Goal: Information Seeking & Learning: Learn about a topic

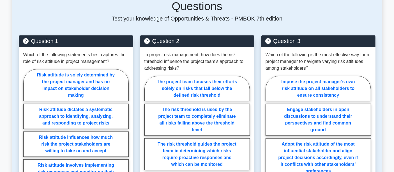
scroll to position [312, 0]
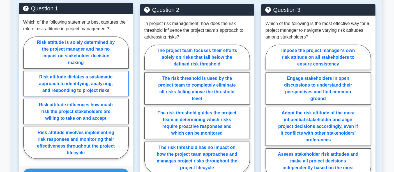
click at [101, 71] on label "Risk attitude dictates a systematic approach to identifying, analyzing, and res…" at bounding box center [75, 83] width 105 height 25
click at [27, 97] on input "Risk attitude dictates a systematic approach to identifying, analyzing, and res…" at bounding box center [25, 99] width 4 height 4
radio input "true"
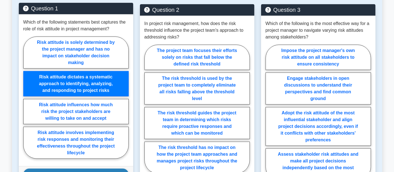
click at [90, 168] on button "Show Explanation" at bounding box center [75, 174] width 105 height 12
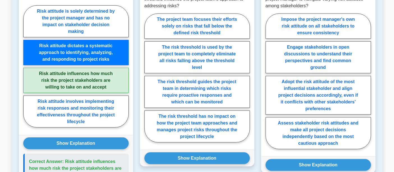
scroll to position [249, 0]
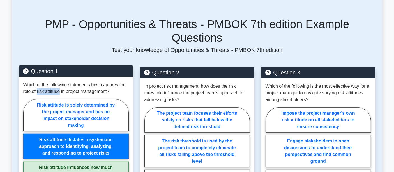
drag, startPoint x: 37, startPoint y: 78, endPoint x: 59, endPoint y: 78, distance: 22.7
click at [59, 81] on p "Which of the following statements best captures the role of risk attitude in pr…" at bounding box center [75, 87] width 105 height 13
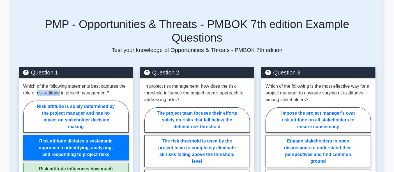
copy p "risk attitude"
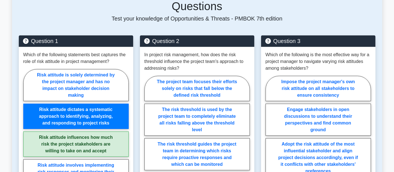
scroll to position [312, 0]
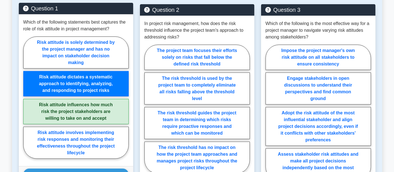
drag, startPoint x: 89, startPoint y: 91, endPoint x: 70, endPoint y: 92, distance: 18.2
click at [70, 99] on label "Risk attitude influences how much risk the project stakeholders are willing to …" at bounding box center [75, 111] width 105 height 25
click at [27, 97] on input "Risk attitude influences how much risk the project stakeholders are willing to …" at bounding box center [25, 99] width 4 height 4
radio input "true"
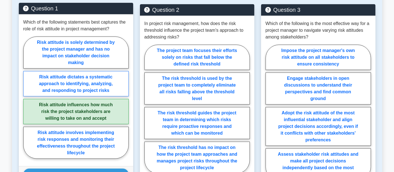
click at [73, 74] on label "Risk attitude dictates a systematic approach to identifying, analyzing, and res…" at bounding box center [75, 83] width 105 height 25
click at [27, 97] on input "Risk attitude dictates a systematic approach to identifying, analyzing, and res…" at bounding box center [25, 99] width 4 height 4
radio input "true"
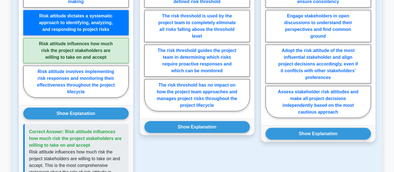
scroll to position [467, 0]
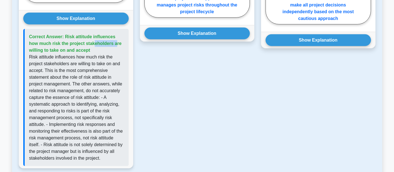
drag, startPoint x: 113, startPoint y: 23, endPoint x: 92, endPoint y: 22, distance: 21.1
click at [92, 34] on span "Correct Answer: Risk attitude influences how much risk the project stakeholders…" at bounding box center [75, 43] width 93 height 18
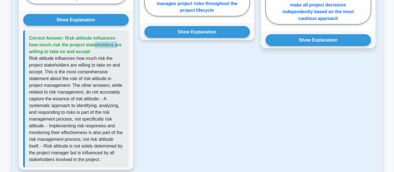
copy span "influences"
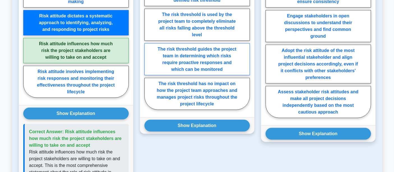
scroll to position [312, 0]
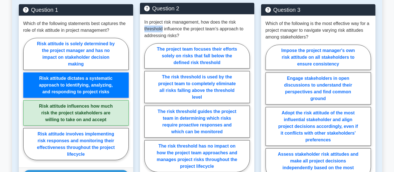
drag, startPoint x: 149, startPoint y: 16, endPoint x: 163, endPoint y: 17, distance: 14.1
click at [163, 17] on div "In project risk management, how does the risk threshold influence the project t…" at bounding box center [197, 96] width 114 height 165
copy p "threshold"
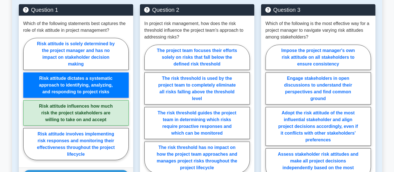
click at [139, 27] on div "Question 2 In project risk management, how does the risk threshold influence th…" at bounding box center [197, 168] width 121 height 328
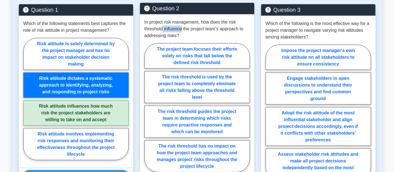
drag, startPoint x: 182, startPoint y: 15, endPoint x: 163, endPoint y: 15, distance: 19.1
click at [163, 19] on p "In project risk management, how does the risk threshold influence the project t…" at bounding box center [196, 29] width 105 height 20
copy p "influence"
click at [224, 19] on p "In project risk management, how does the risk threshold influence the project t…" at bounding box center [196, 29] width 105 height 20
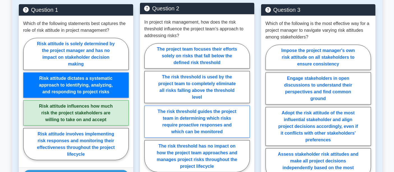
click at [233, 108] on label "The risk threshold guides the project team in determining which risks require p…" at bounding box center [196, 121] width 105 height 32
click at [148, 108] on input "The risk threshold guides the project team in determining which risks require p…" at bounding box center [146, 109] width 4 height 4
radio input "true"
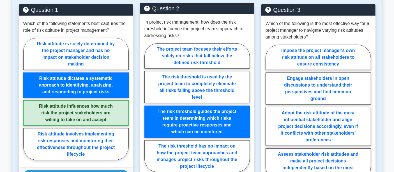
scroll to position [374, 0]
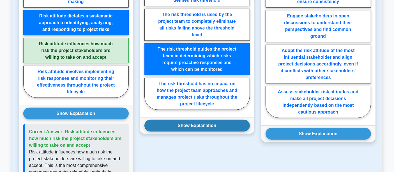
click at [196, 119] on button "Show Explanation" at bounding box center [196, 125] width 105 height 12
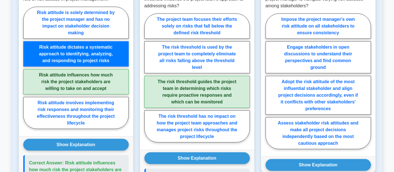
scroll to position [312, 0]
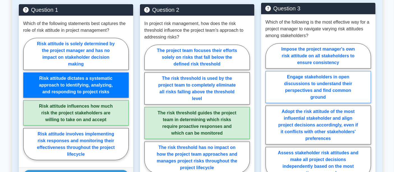
click at [351, 77] on label "Engage stakeholders in open discussions to understand their perspectives and fi…" at bounding box center [318, 87] width 105 height 32
click at [269, 111] on input "Engage stakeholders in open discussions to understand their perspectives and fi…" at bounding box center [268, 113] width 4 height 4
radio input "true"
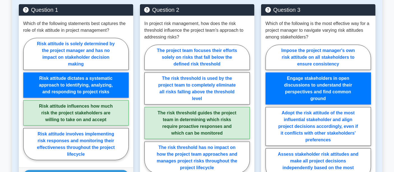
scroll to position [343, 0]
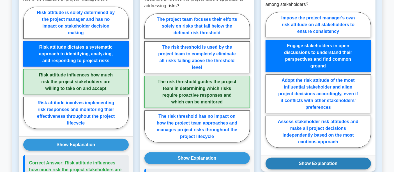
click at [327, 157] on button "Show Explanation" at bounding box center [318, 163] width 105 height 12
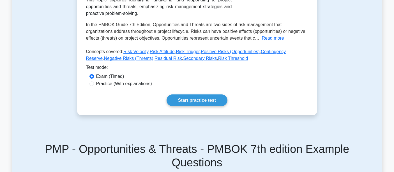
scroll to position [62, 0]
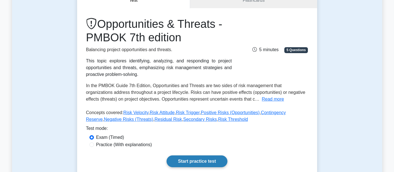
click at [199, 162] on link "Start practice test" at bounding box center [197, 161] width 61 height 12
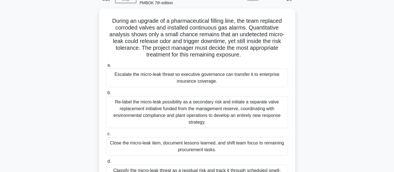
scroll to position [62, 0]
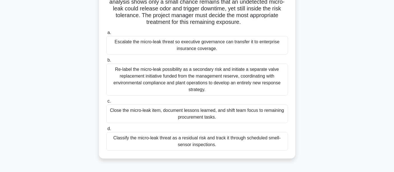
click at [188, 82] on div "Re-label the micro-leak possibility as a secondary risk and initiate a separate…" at bounding box center [197, 79] width 182 height 32
click at [106, 62] on input "b. Re-label the micro-leak possibility as a secondary risk and initiate a separ…" at bounding box center [106, 60] width 0 height 4
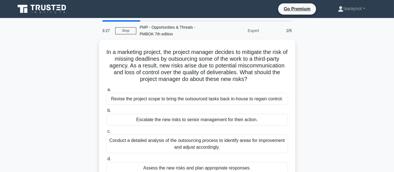
scroll to position [31, 0]
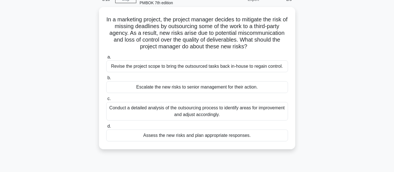
click at [257, 112] on div "Conduct a detailed analysis of the outsourcing process to identify areas for im…" at bounding box center [197, 111] width 182 height 19
click at [106, 100] on input "c. Conduct a detailed analysis of the outsourcing process to identify areas for…" at bounding box center [106, 99] width 0 height 4
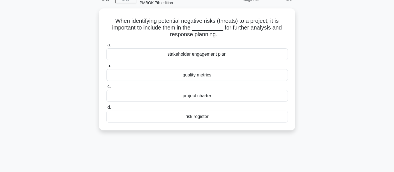
scroll to position [0, 0]
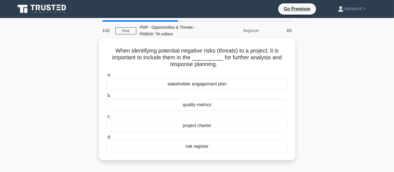
click at [216, 148] on div "risk register" at bounding box center [197, 146] width 182 height 12
click at [106, 139] on input "d. risk register" at bounding box center [106, 137] width 0 height 4
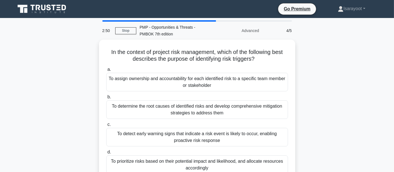
scroll to position [31, 0]
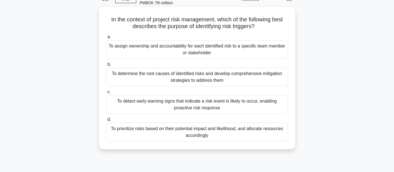
click at [235, 105] on div "To detect early warning signs that indicate a risk event is likely to occur, en…" at bounding box center [197, 104] width 182 height 19
click at [106, 94] on input "c. To detect early warning signs that indicate a risk event is likely to occur,…" at bounding box center [106, 92] width 0 height 4
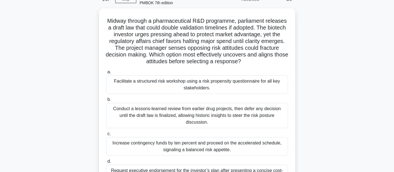
scroll to position [62, 0]
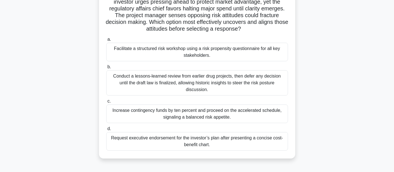
click at [271, 56] on div "Facilitate a structured risk workshop using a risk propensity questionnaire for…" at bounding box center [197, 52] width 182 height 19
click at [106, 41] on input "a. Facilitate a structured risk workshop using a risk propensity questionnaire …" at bounding box center [106, 40] width 0 height 4
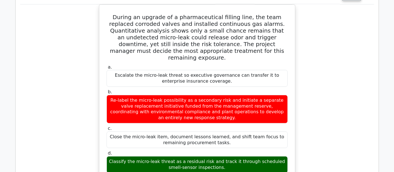
scroll to position [374, 0]
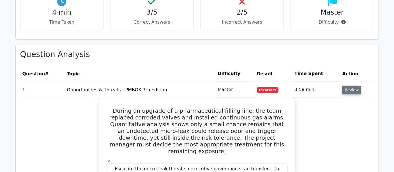
click at [345, 86] on button "Review" at bounding box center [351, 90] width 19 height 9
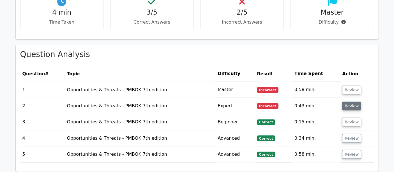
click at [348, 102] on button "Review" at bounding box center [351, 106] width 19 height 9
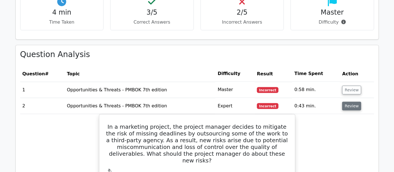
click at [344, 102] on button "Review" at bounding box center [351, 106] width 19 height 9
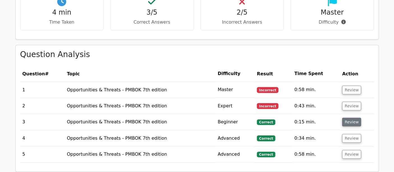
click at [348, 118] on button "Review" at bounding box center [351, 122] width 19 height 9
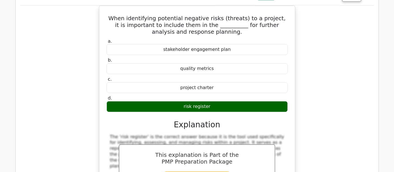
scroll to position [405, 0]
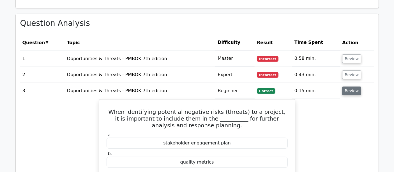
click at [349, 86] on button "Review" at bounding box center [351, 90] width 19 height 9
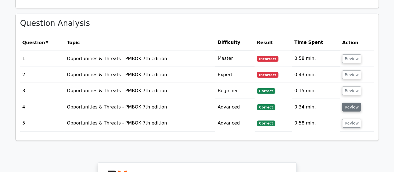
click at [348, 103] on button "Review" at bounding box center [351, 107] width 19 height 9
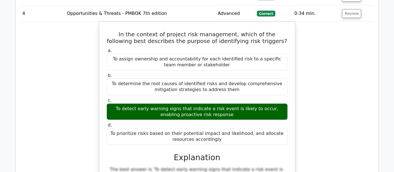
scroll to position [467, 0]
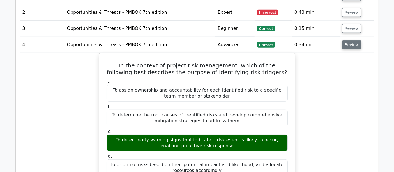
click at [352, 40] on button "Review" at bounding box center [351, 44] width 19 height 9
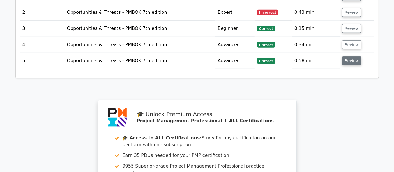
click at [349, 56] on button "Review" at bounding box center [351, 60] width 19 height 9
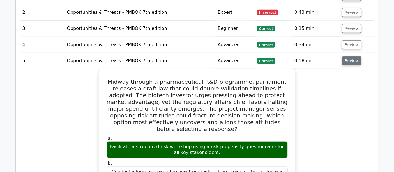
click at [353, 56] on button "Review" at bounding box center [351, 60] width 19 height 9
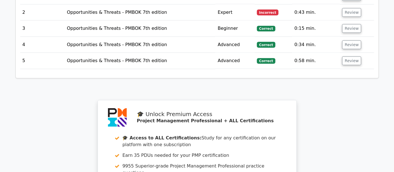
scroll to position [374, 0]
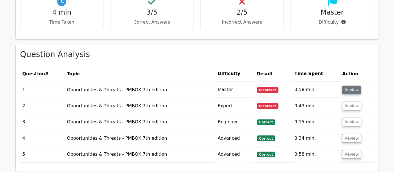
click at [352, 86] on button "Review" at bounding box center [351, 90] width 19 height 9
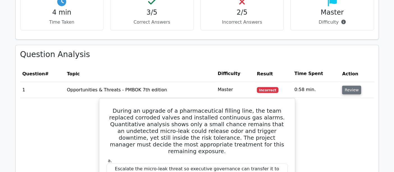
click at [349, 86] on button "Review" at bounding box center [351, 90] width 19 height 9
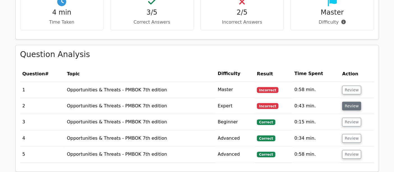
click at [350, 102] on button "Review" at bounding box center [351, 106] width 19 height 9
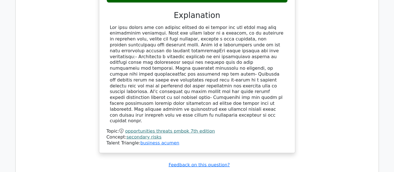
scroll to position [436, 0]
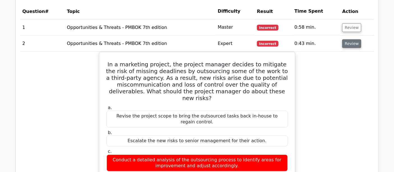
click at [348, 39] on button "Review" at bounding box center [351, 43] width 19 height 9
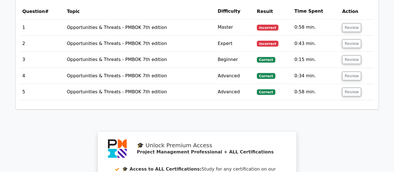
scroll to position [249, 0]
